Goal: Task Accomplishment & Management: Manage account settings

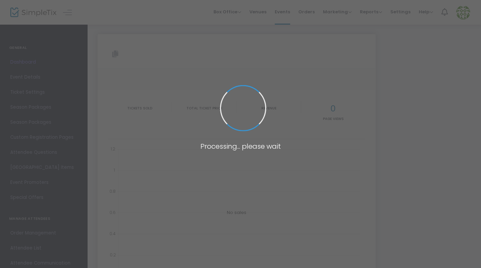
type input "[URL][DOMAIN_NAME][MEDICAL_DATA]"
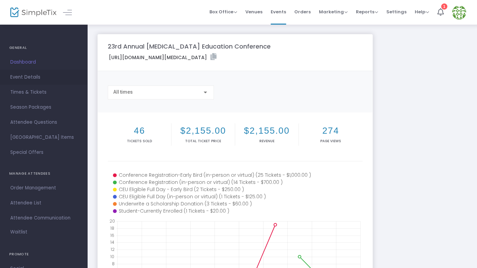
click at [31, 76] on span "Event Details" at bounding box center [43, 77] width 67 height 9
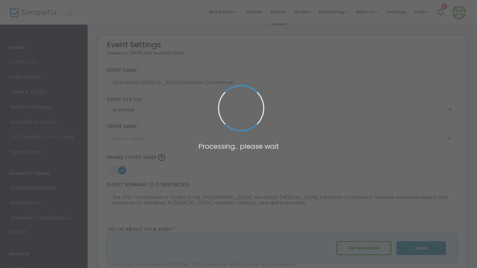
type input "[PERSON_NAME] Foundation"
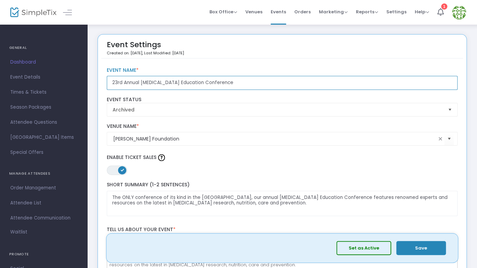
click at [121, 82] on input "23rd Annual [MEDICAL_DATA] Education Conference" at bounding box center [282, 83] width 351 height 14
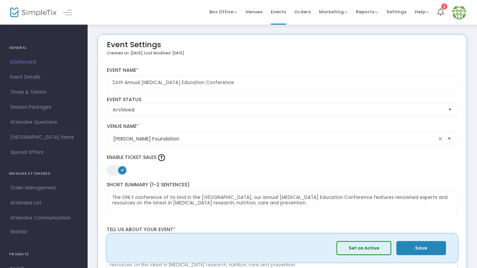
click at [420, 249] on button "Save" at bounding box center [421, 248] width 50 height 14
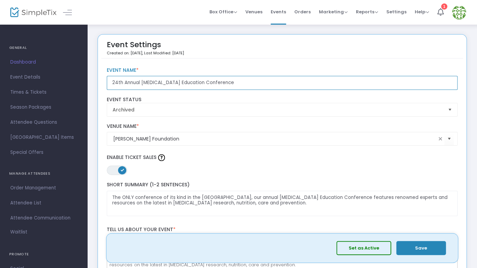
click at [120, 84] on input "24th Annual [MEDICAL_DATA] Education Conference" at bounding box center [282, 83] width 351 height 14
click at [122, 83] on input "24th Annual [MEDICAL_DATA] Education Conference" at bounding box center [282, 83] width 351 height 14
type input "23rd Annual [MEDICAL_DATA] Education Conference"
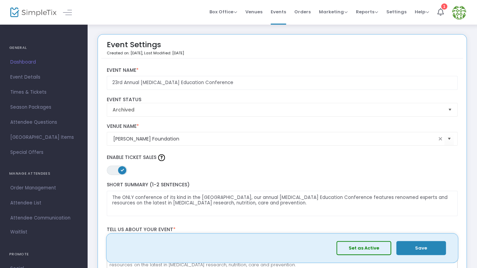
click at [136, 92] on div "23rd Annual [MEDICAL_DATA] Education Conference Event Name *" at bounding box center [281, 78] width 357 height 29
click at [430, 249] on button "Save" at bounding box center [421, 248] width 50 height 14
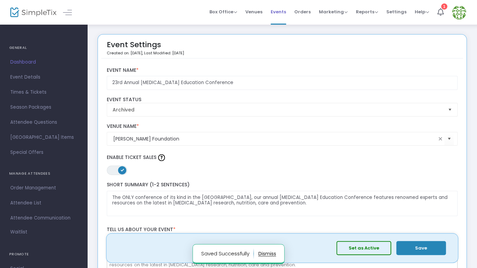
click at [282, 11] on span "Events" at bounding box center [278, 11] width 15 height 17
